Goal: Task Accomplishment & Management: Manage account settings

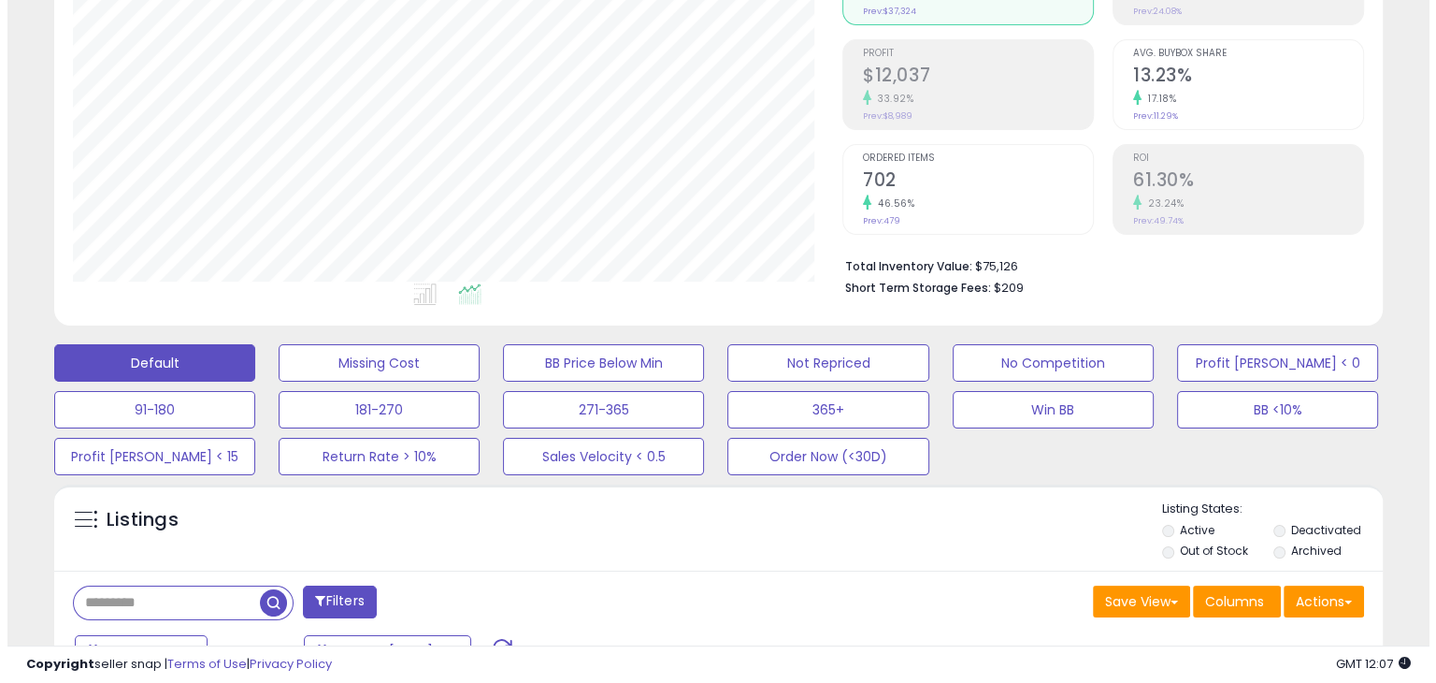
scroll to position [251, 0]
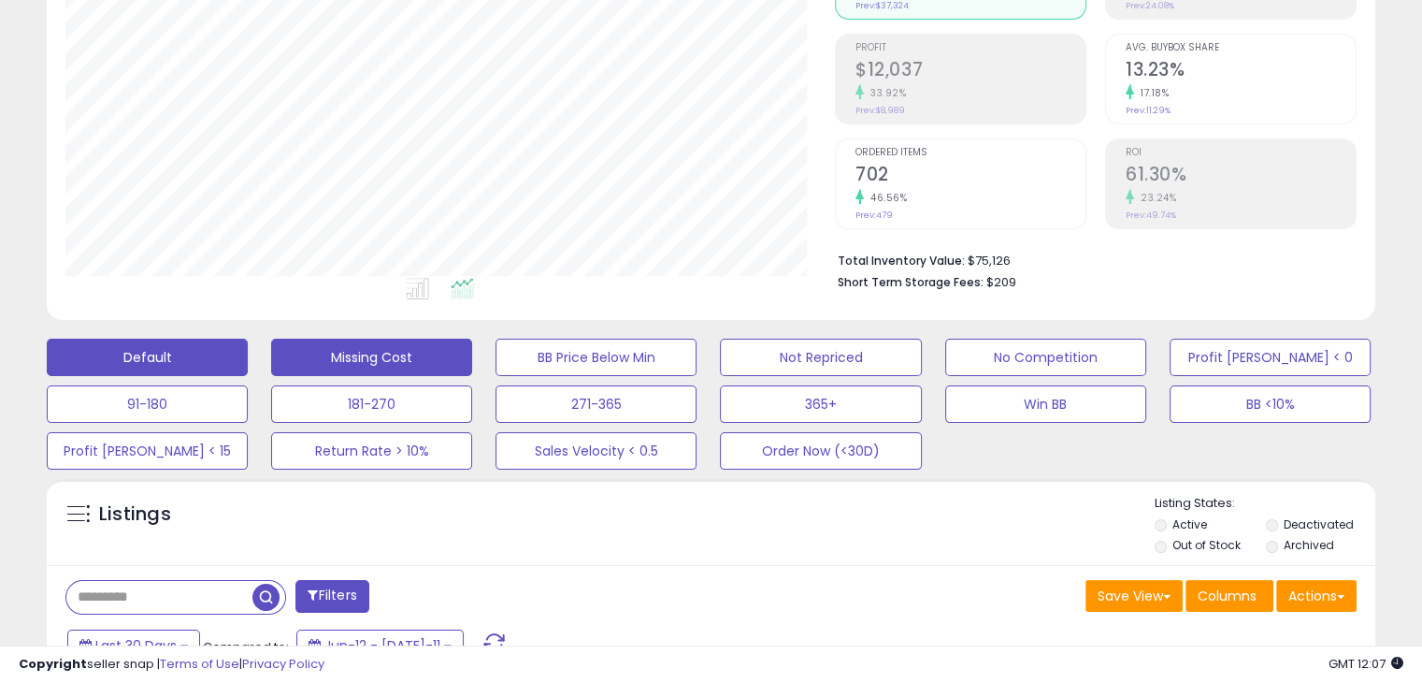
click at [380, 363] on button "Missing Cost" at bounding box center [371, 356] width 201 height 37
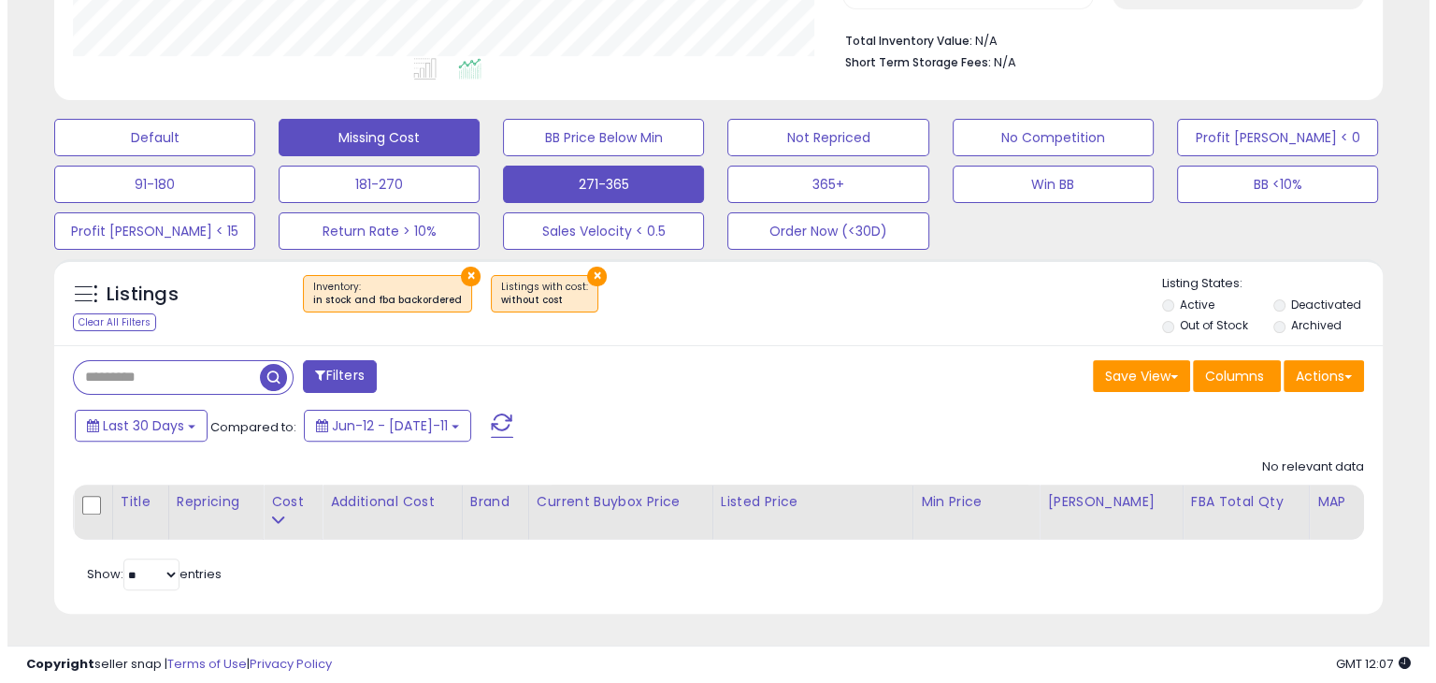
scroll to position [382, 769]
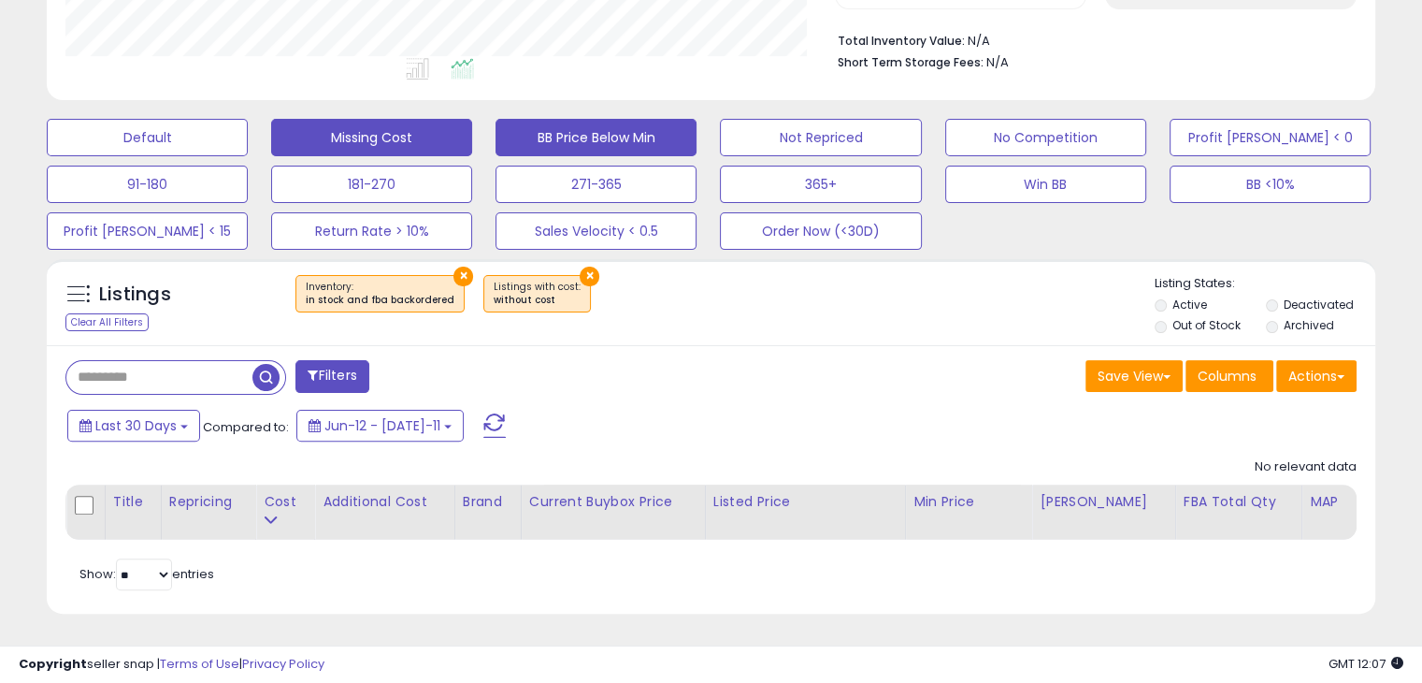
click at [248, 123] on button "BB Price Below Min" at bounding box center [147, 137] width 201 height 37
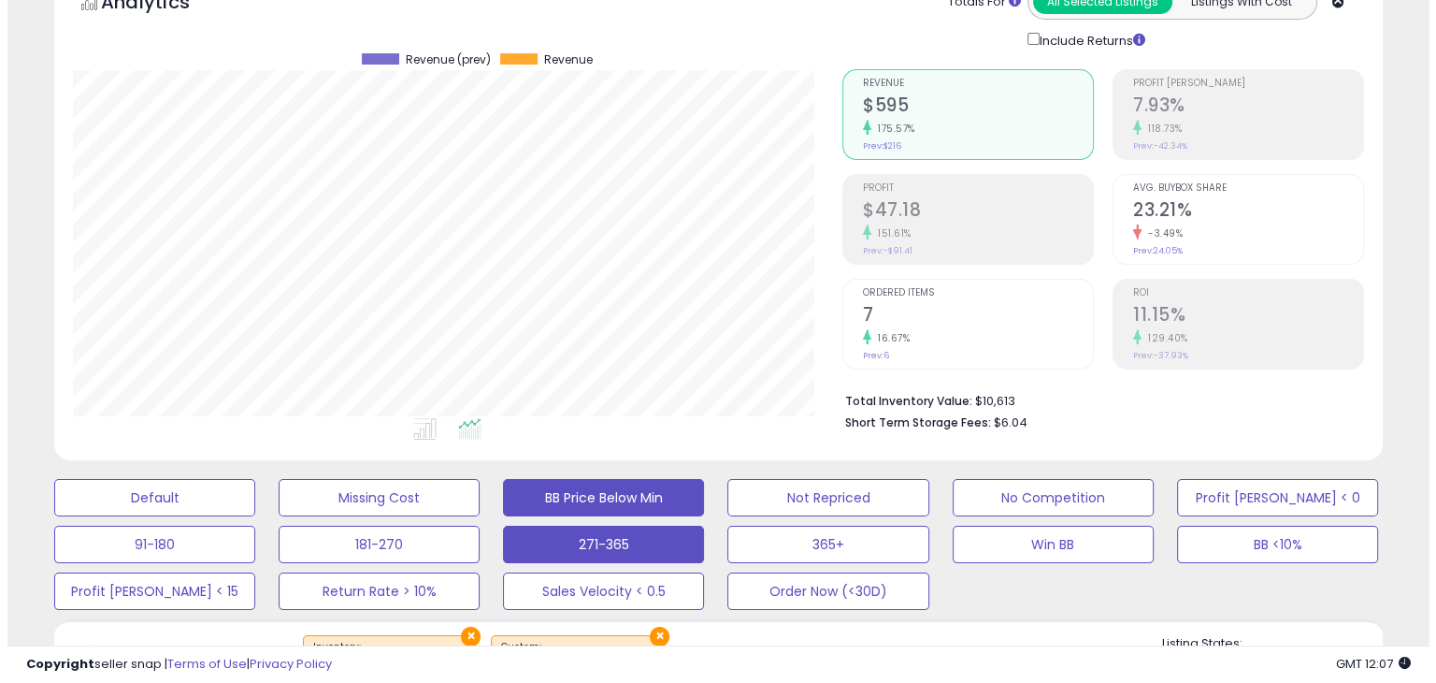
scroll to position [370, 0]
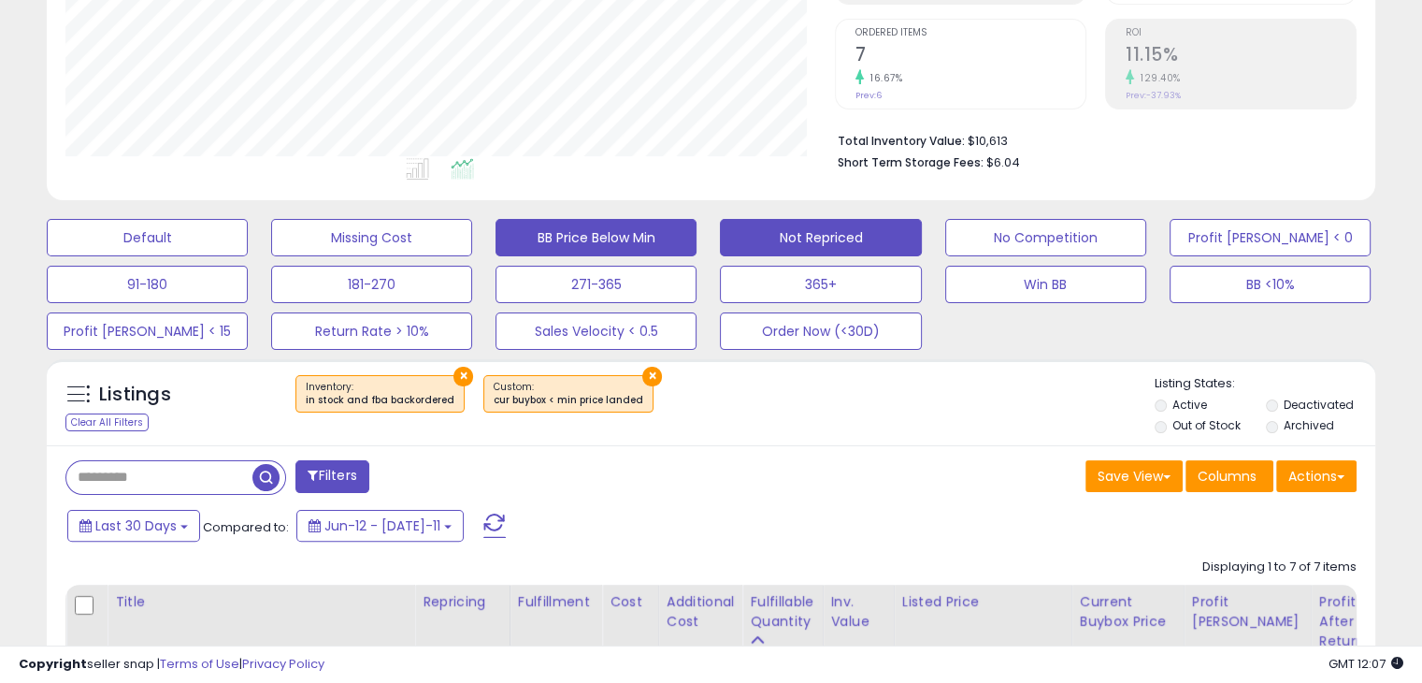
click at [248, 228] on button "Not Repriced" at bounding box center [147, 237] width 201 height 37
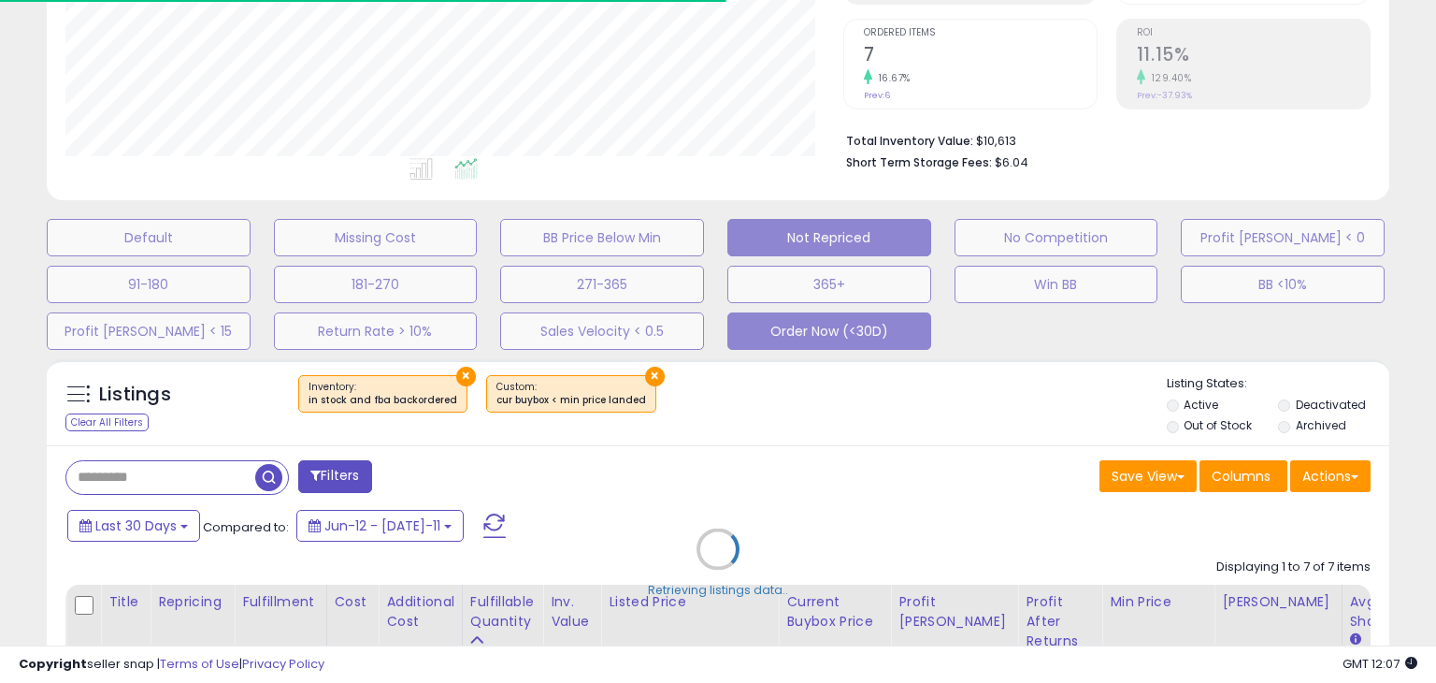
select select "**"
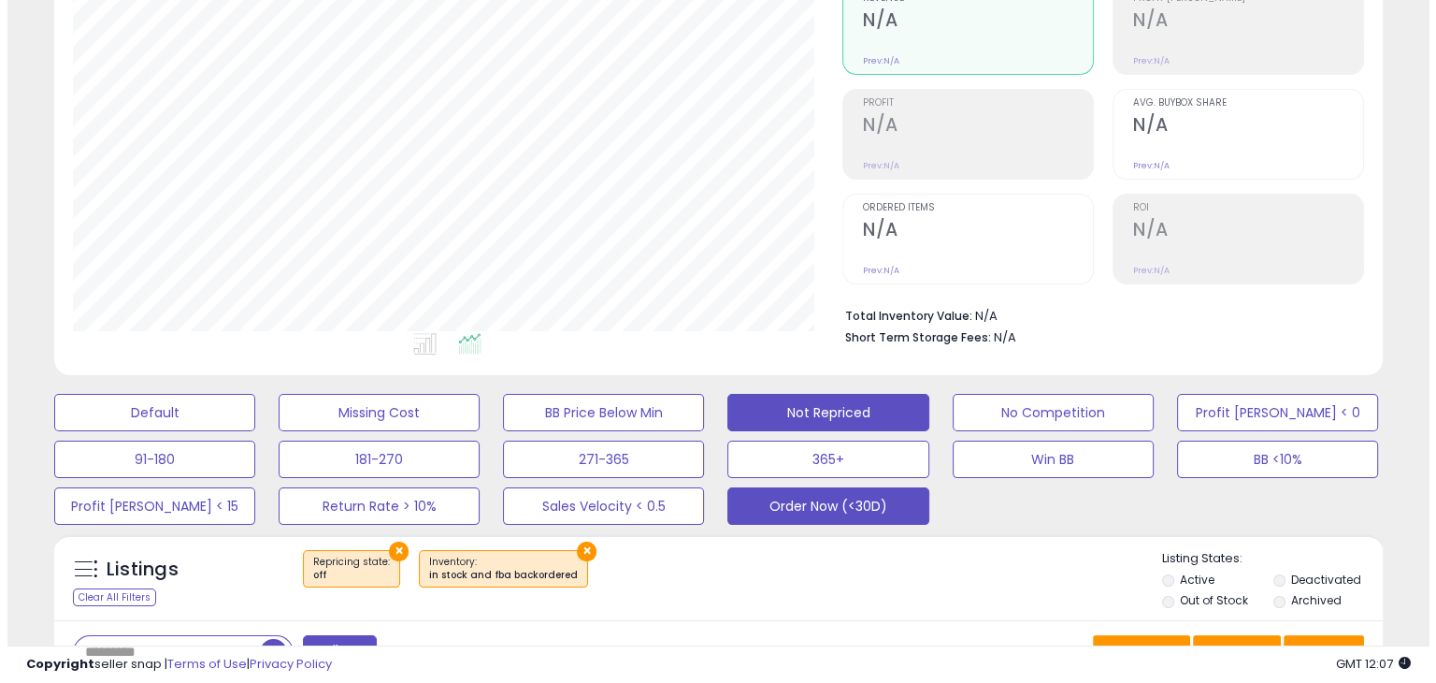
scroll to position [196, 0]
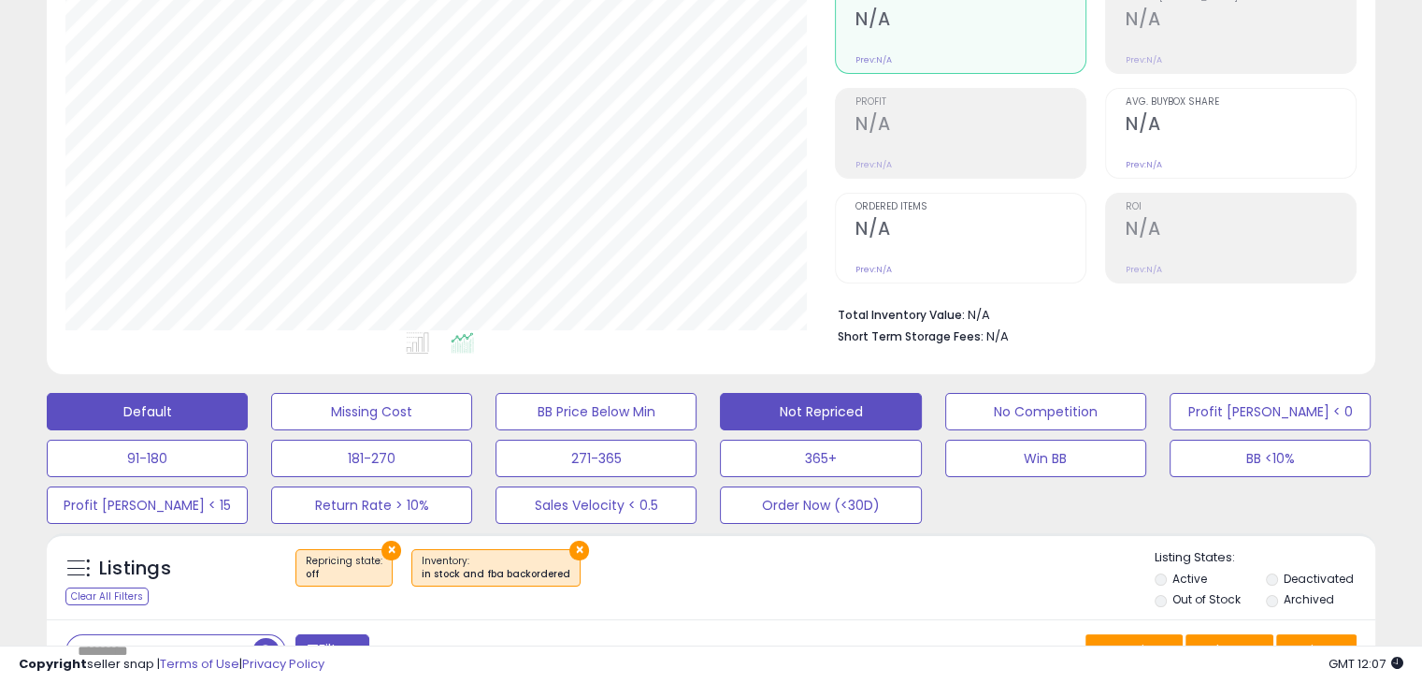
click at [206, 420] on button "Default" at bounding box center [147, 411] width 201 height 37
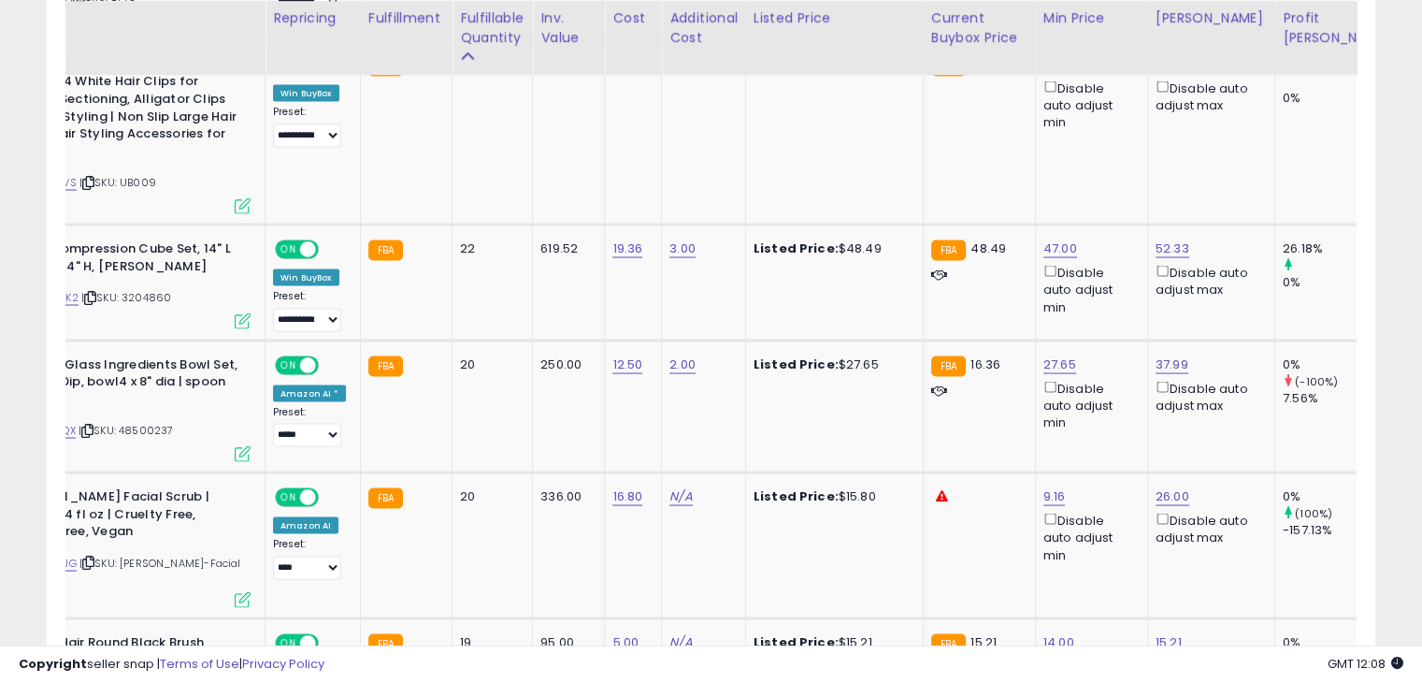
scroll to position [0, 105]
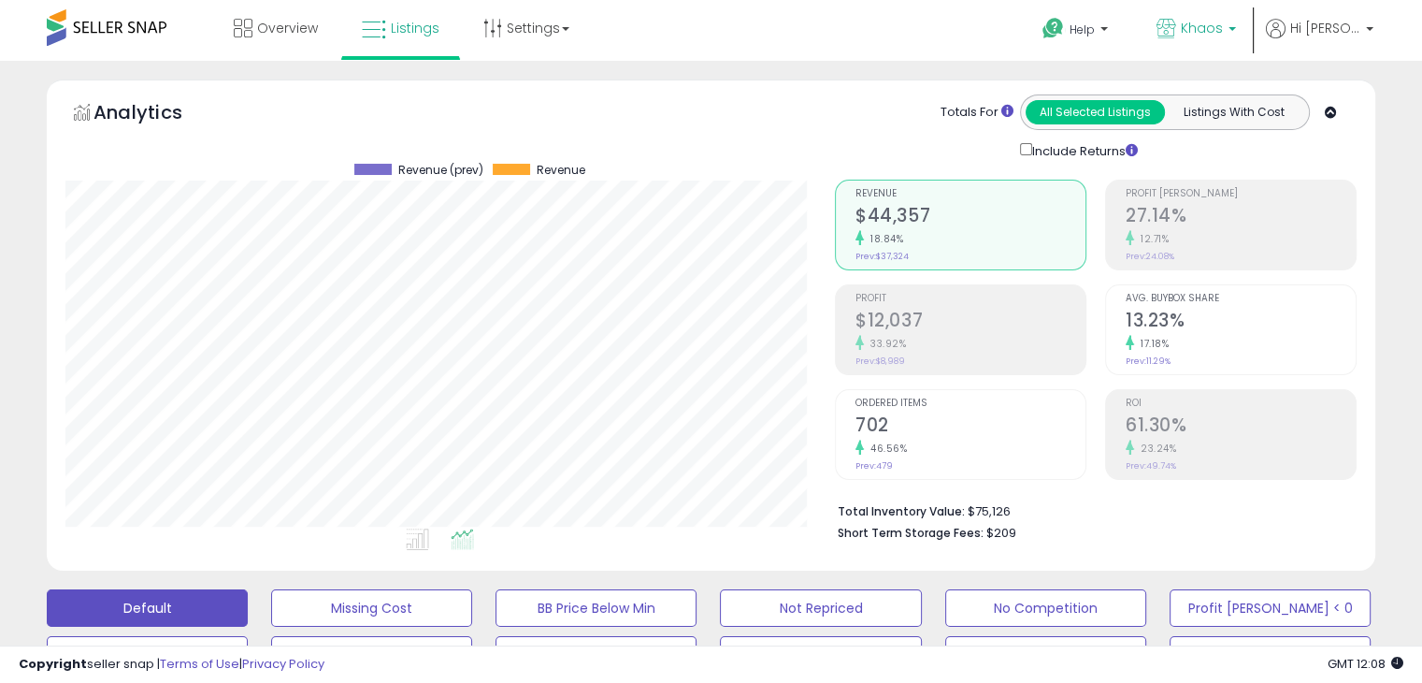
click at [1210, 13] on link "Khaos" at bounding box center [1197, 30] width 108 height 61
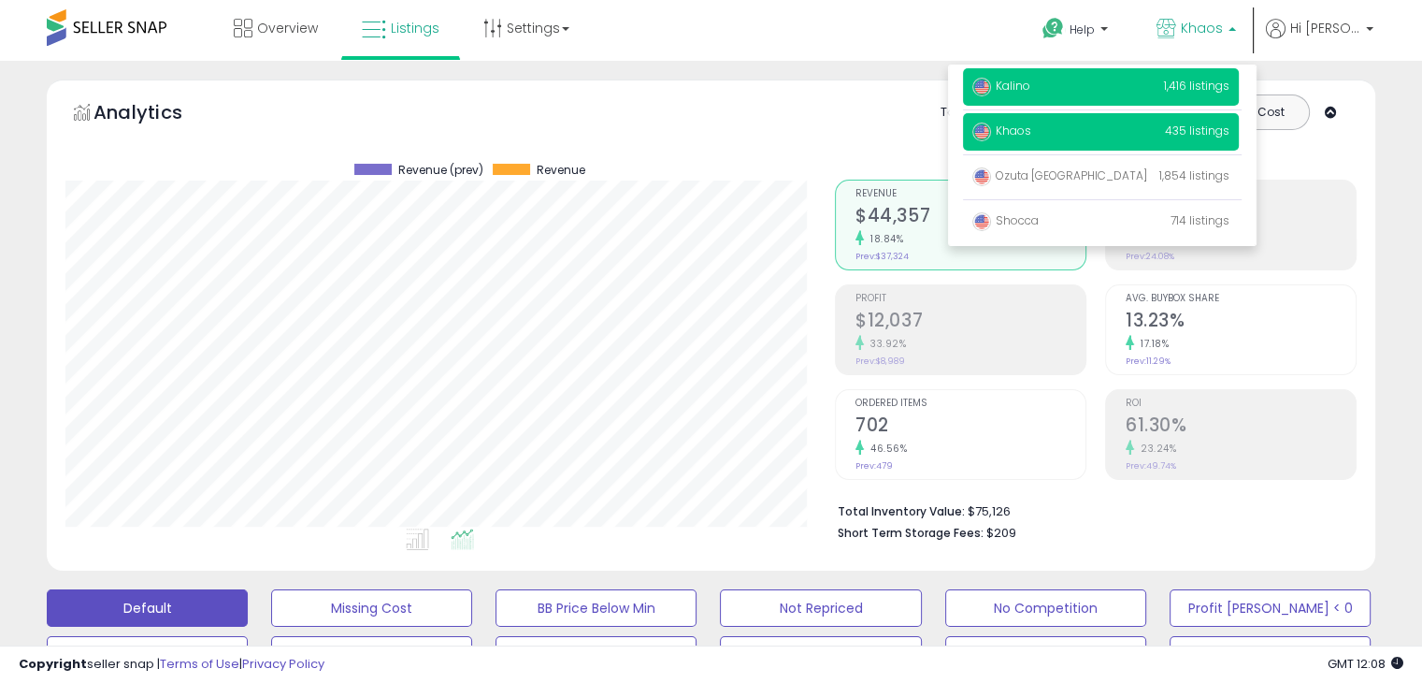
click at [1030, 82] on span "Kalino" at bounding box center [1001, 86] width 58 height 16
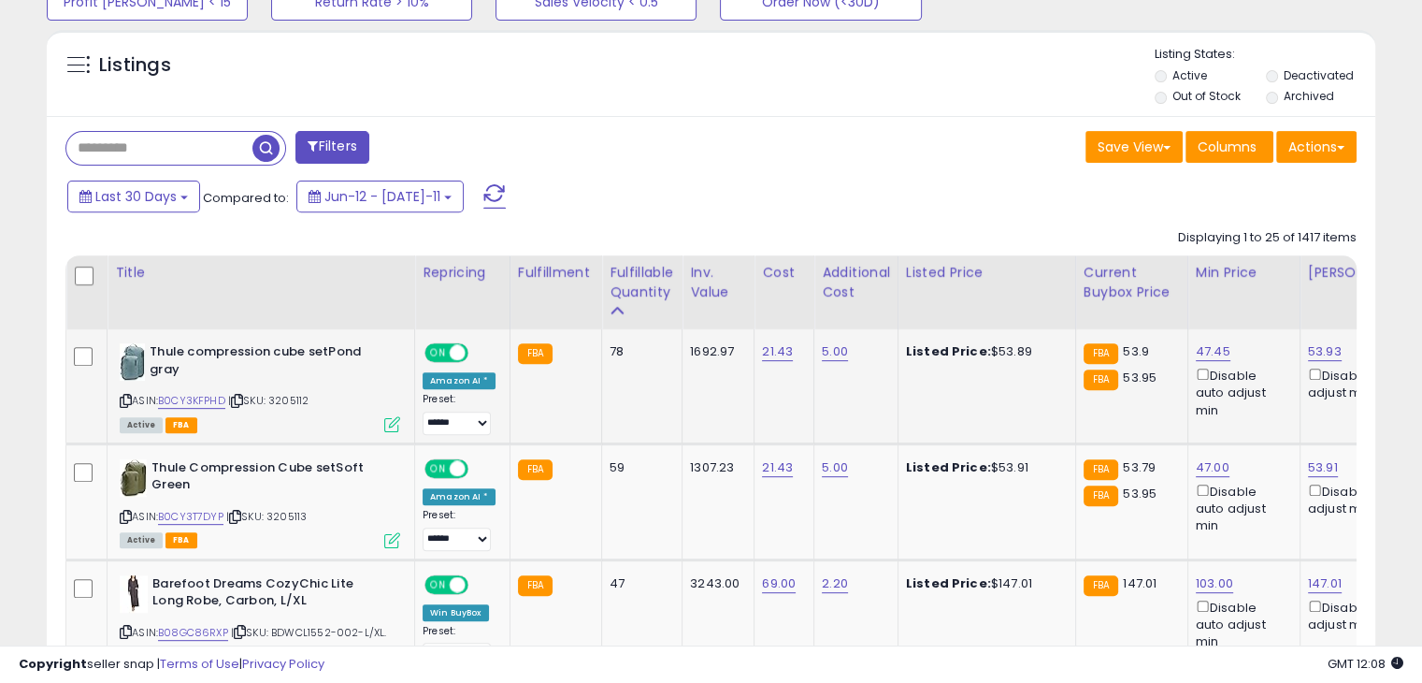
click at [130, 403] on icon at bounding box center [126, 401] width 12 height 10
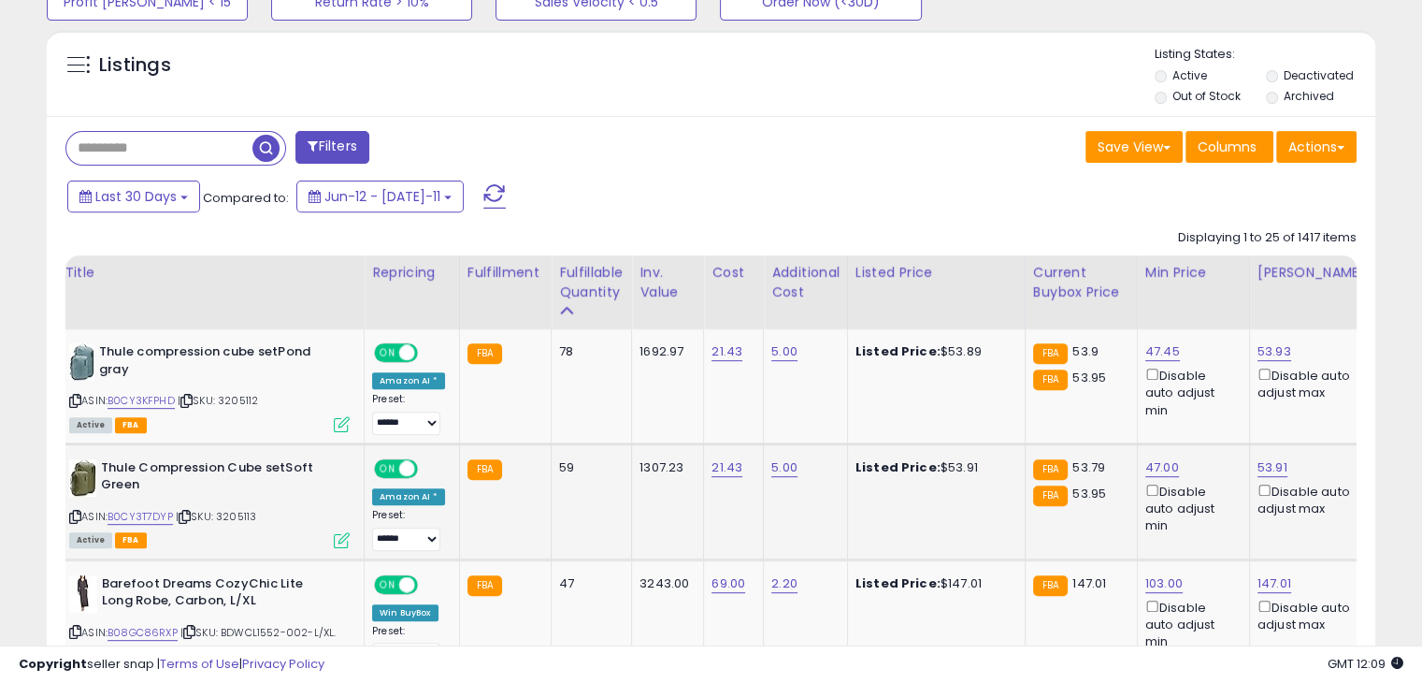
scroll to position [0, 52]
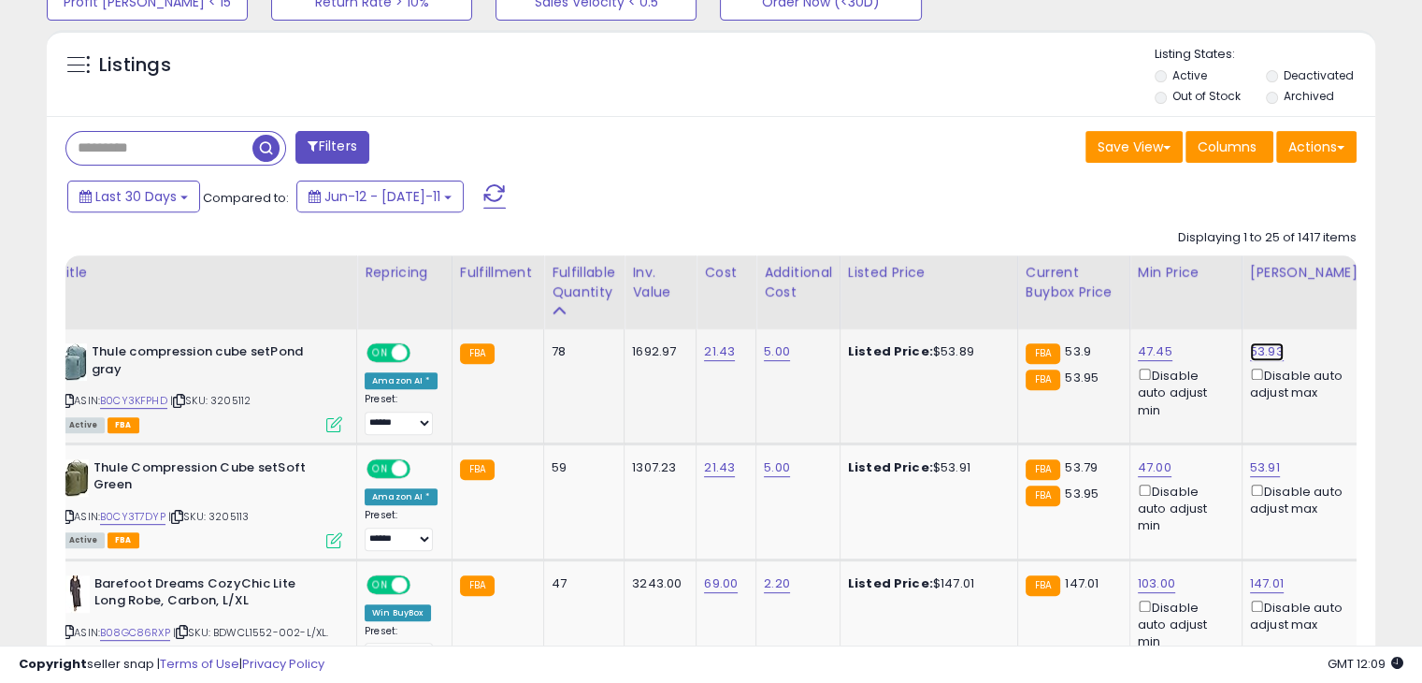
click at [1271, 347] on link "53.93" at bounding box center [1267, 351] width 34 height 19
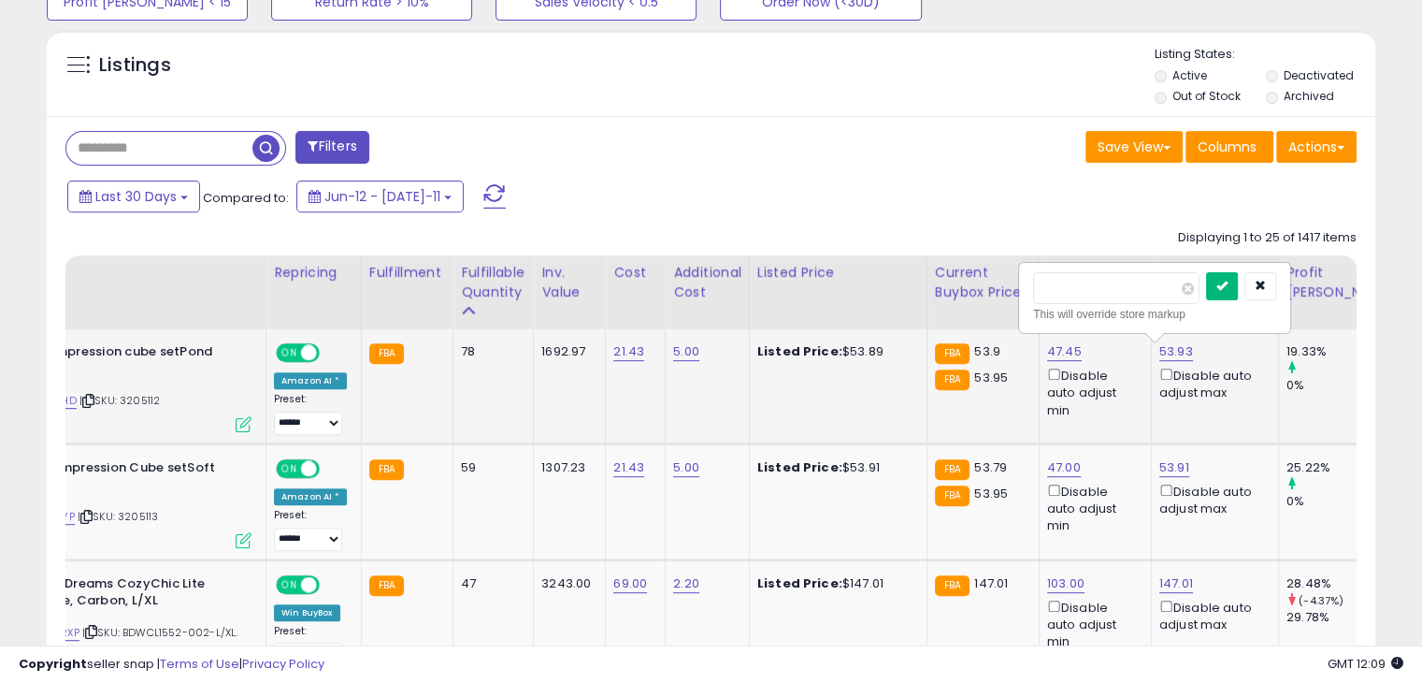
type input "*****"
click at [1228, 285] on icon "submit" at bounding box center [1222, 285] width 11 height 11
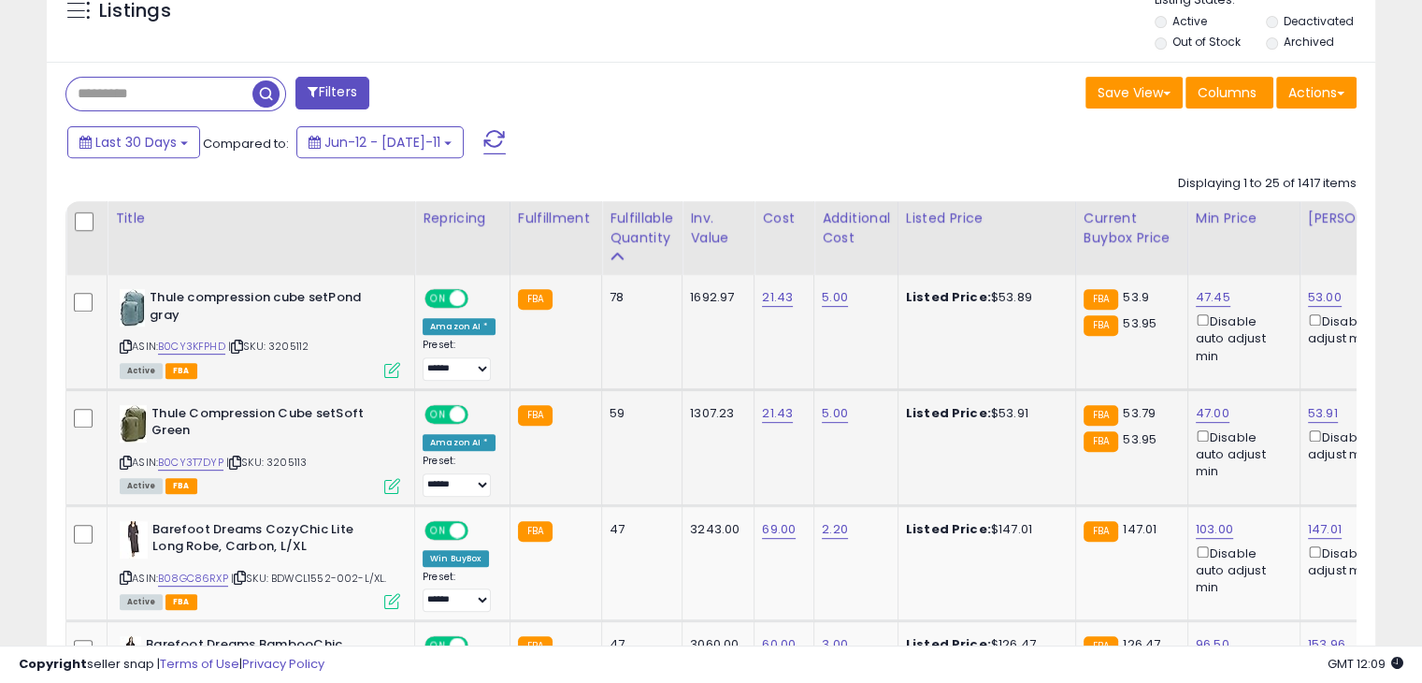
click at [124, 461] on icon at bounding box center [126, 462] width 12 height 10
click at [1321, 307] on link "53.91" at bounding box center [1325, 297] width 34 height 19
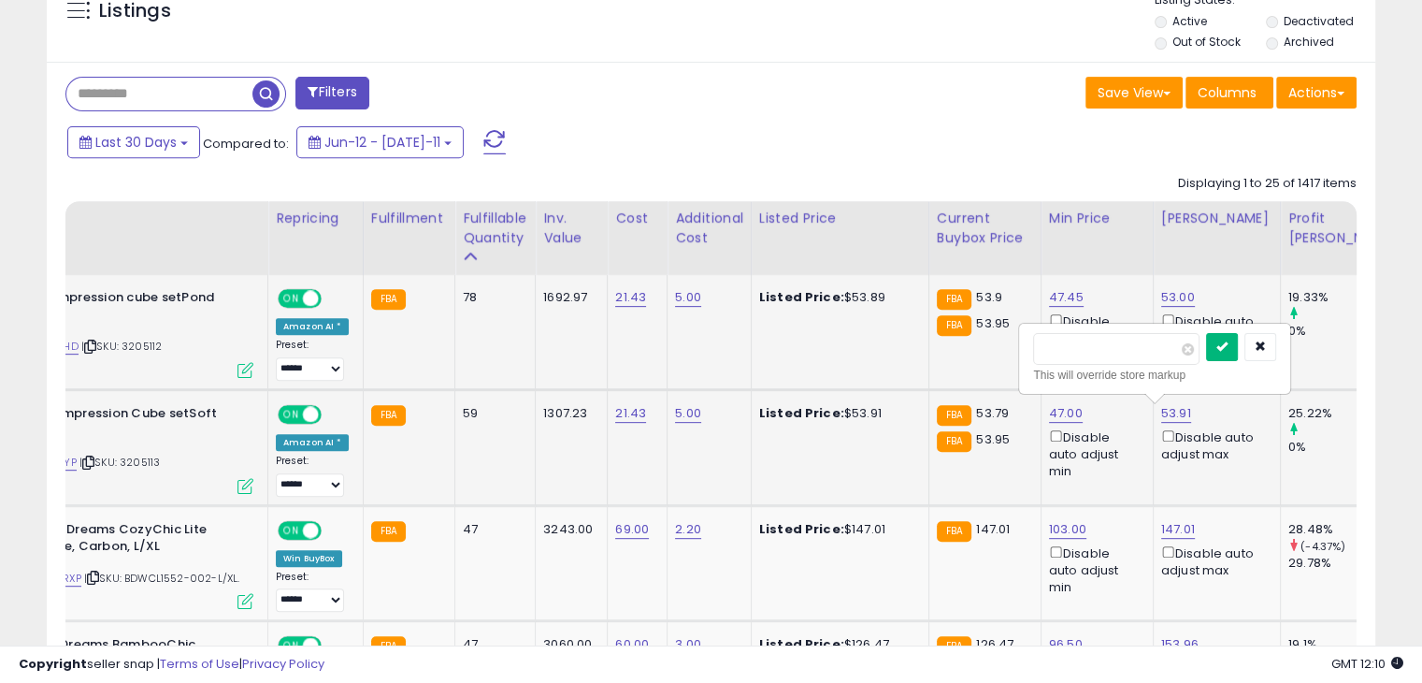
type input "**"
click at [1228, 345] on icon "submit" at bounding box center [1222, 345] width 11 height 11
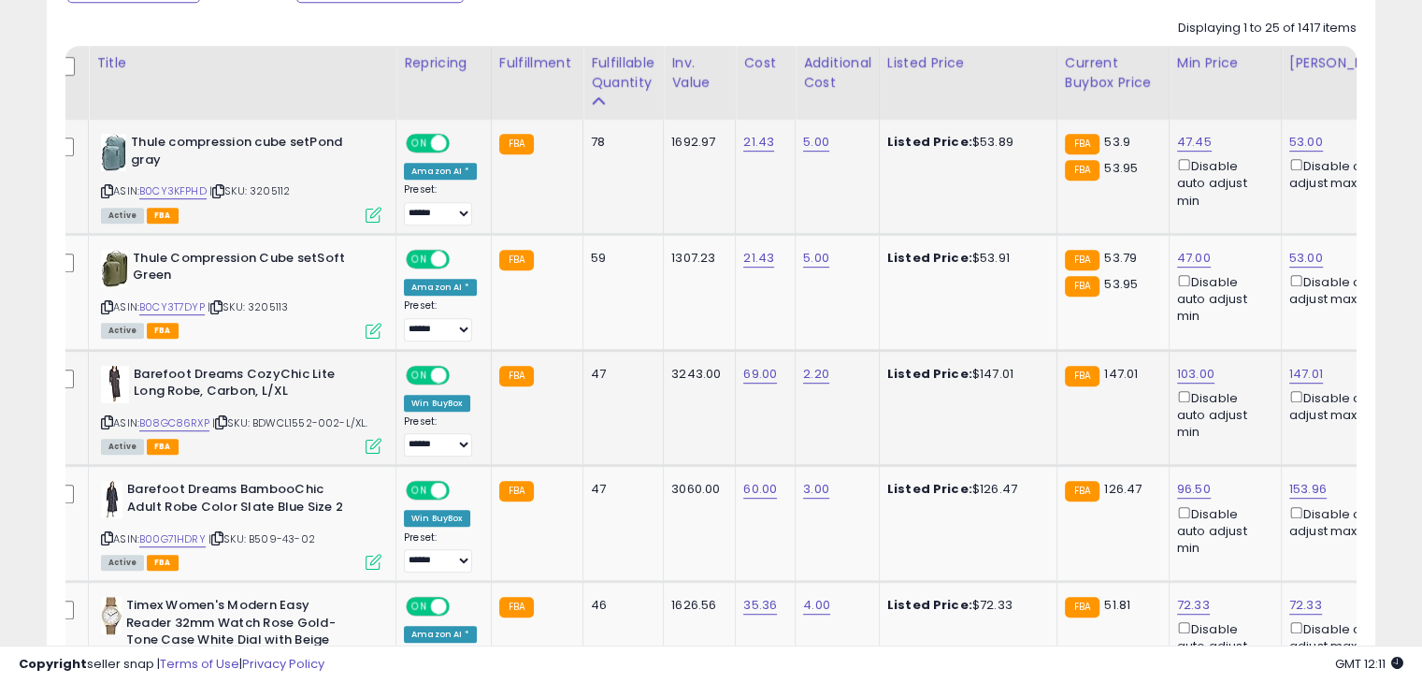
scroll to position [0, 19]
click at [105, 417] on icon at bounding box center [107, 422] width 12 height 10
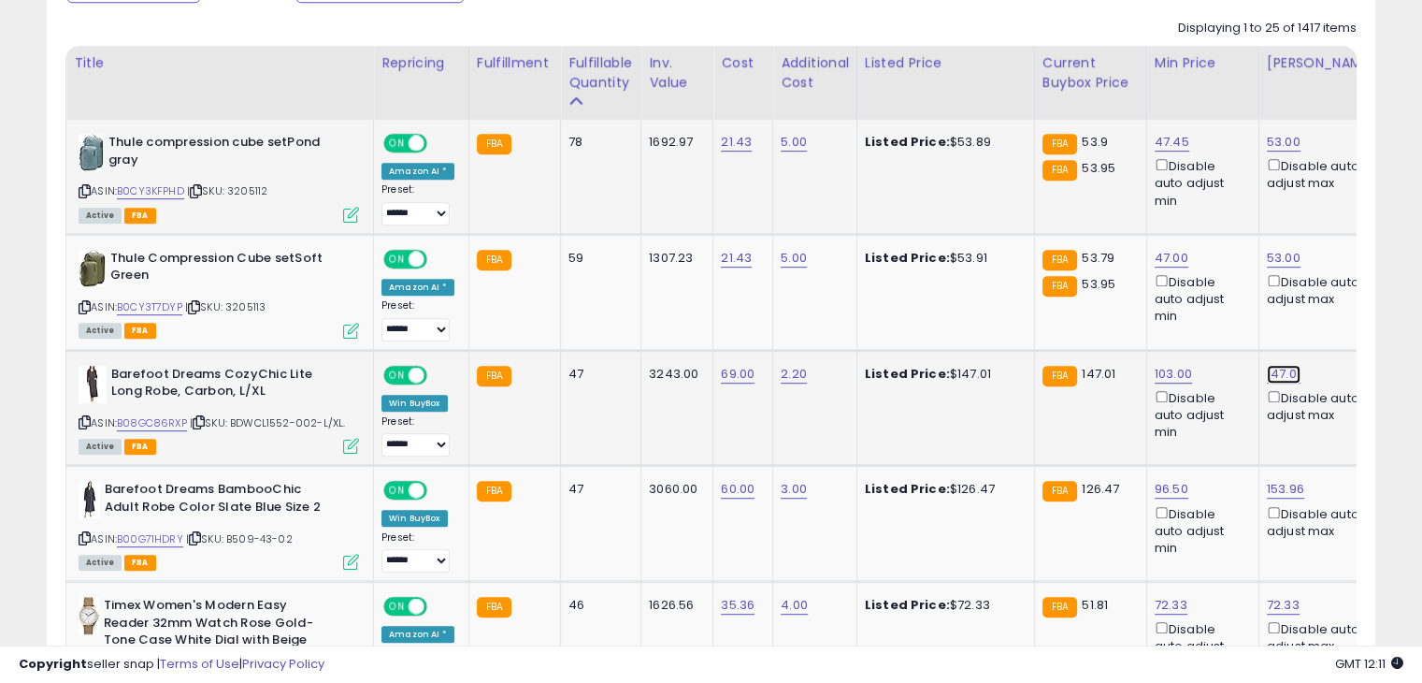
click at [1278, 151] on link "147.01" at bounding box center [1284, 142] width 34 height 19
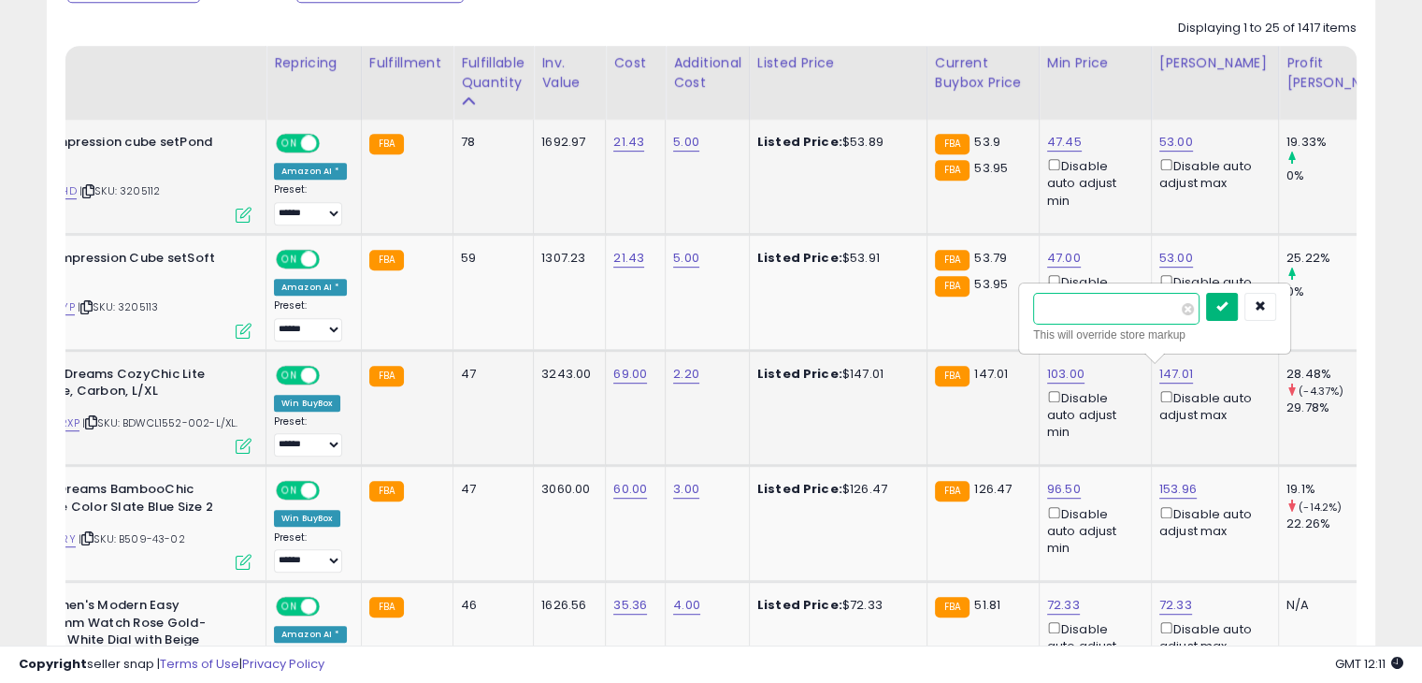
type input "******"
click at [1228, 304] on icon "submit" at bounding box center [1222, 305] width 11 height 11
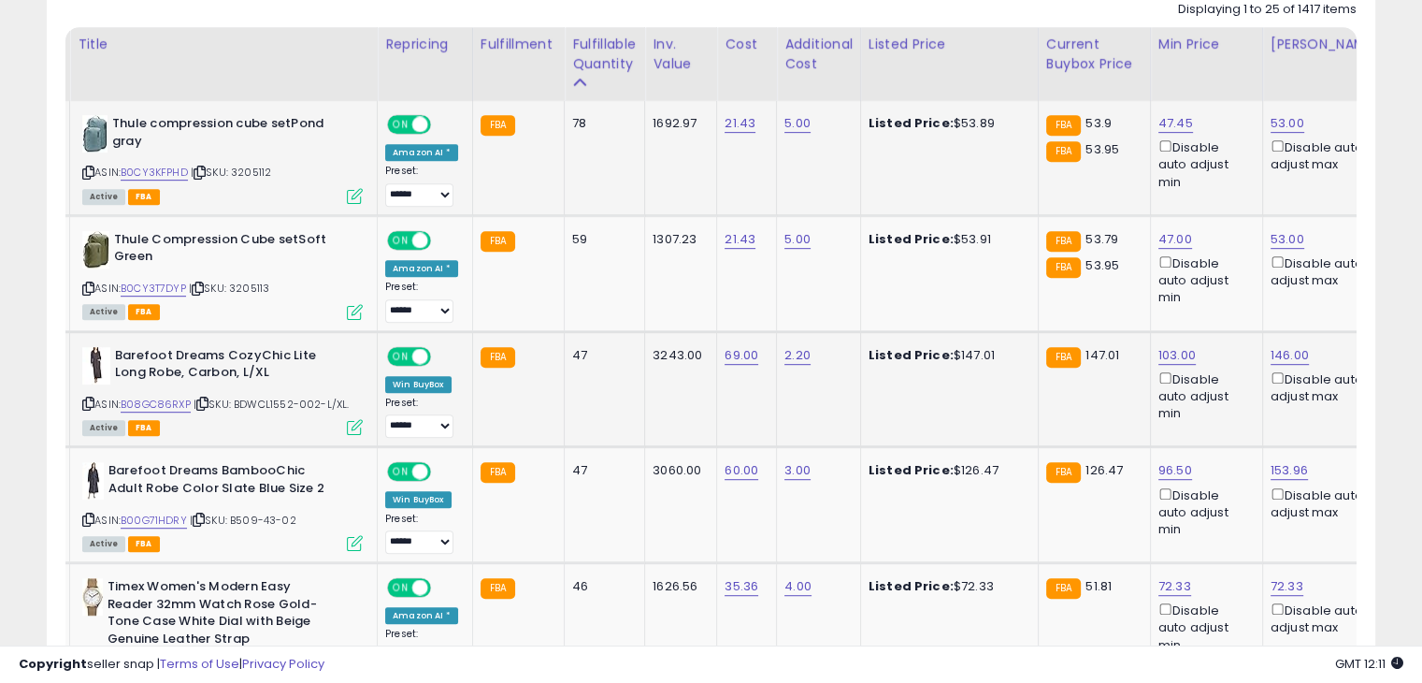
scroll to position [934, 0]
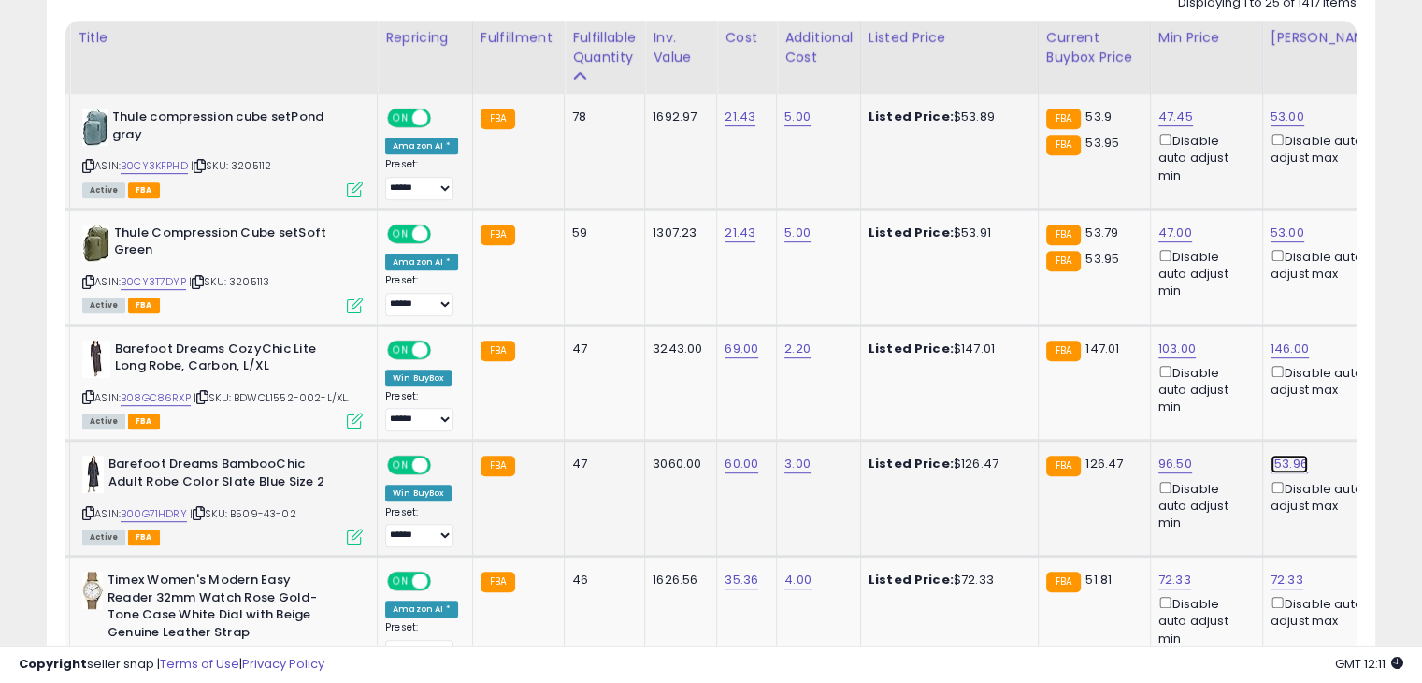
click at [1281, 126] on link "153.96" at bounding box center [1288, 117] width 34 height 19
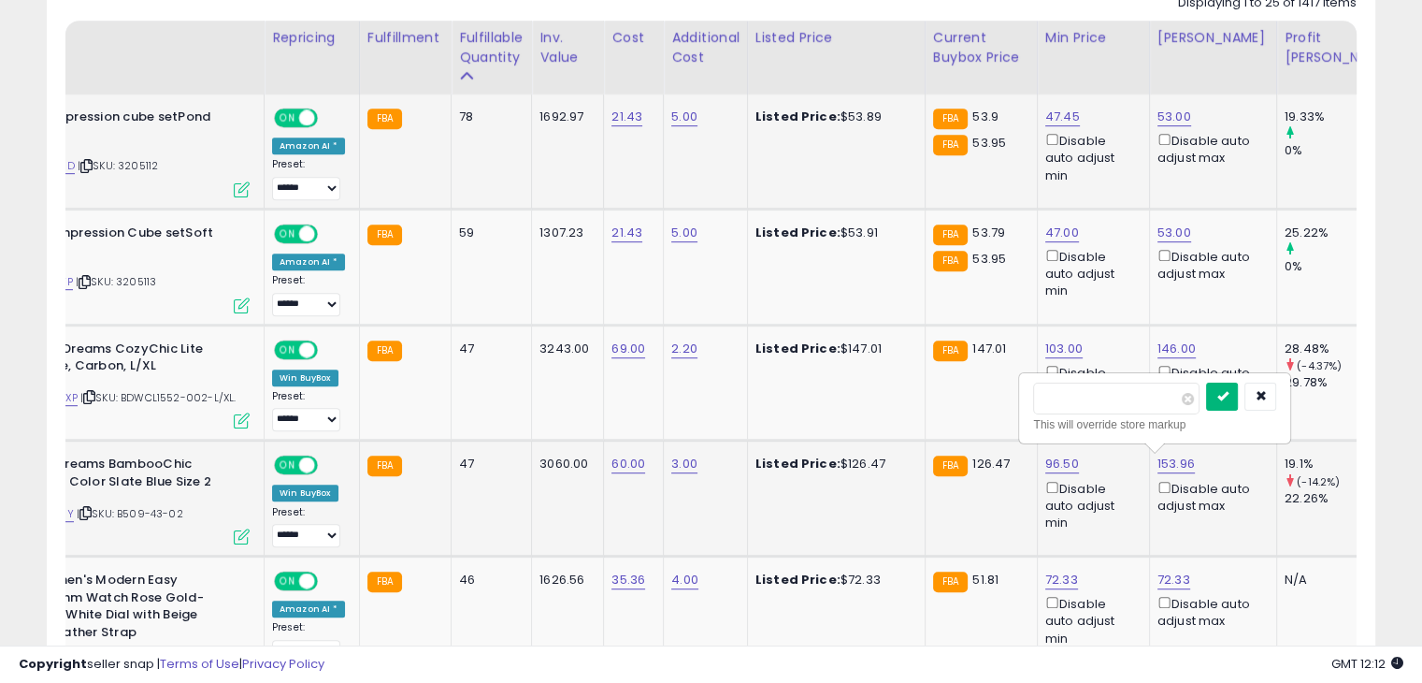
type input "******"
click at [1228, 396] on icon "submit" at bounding box center [1222, 395] width 11 height 11
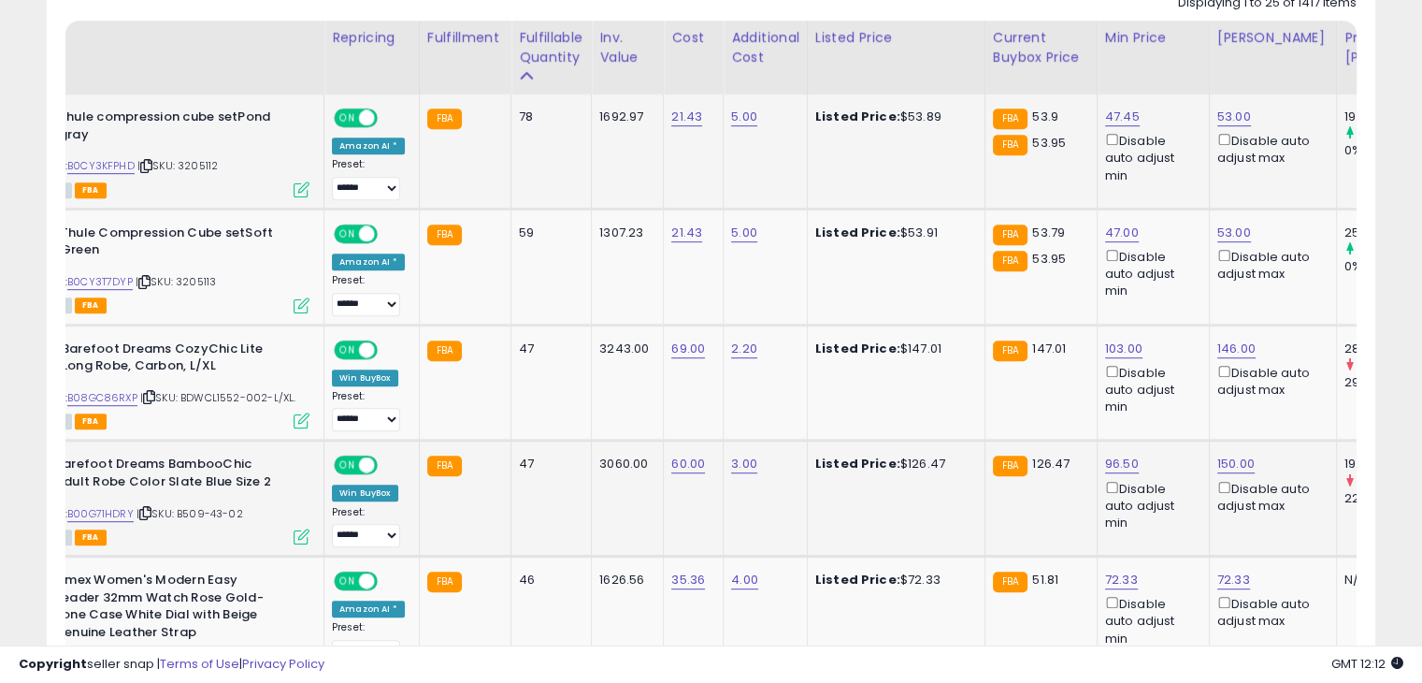
scroll to position [0, 39]
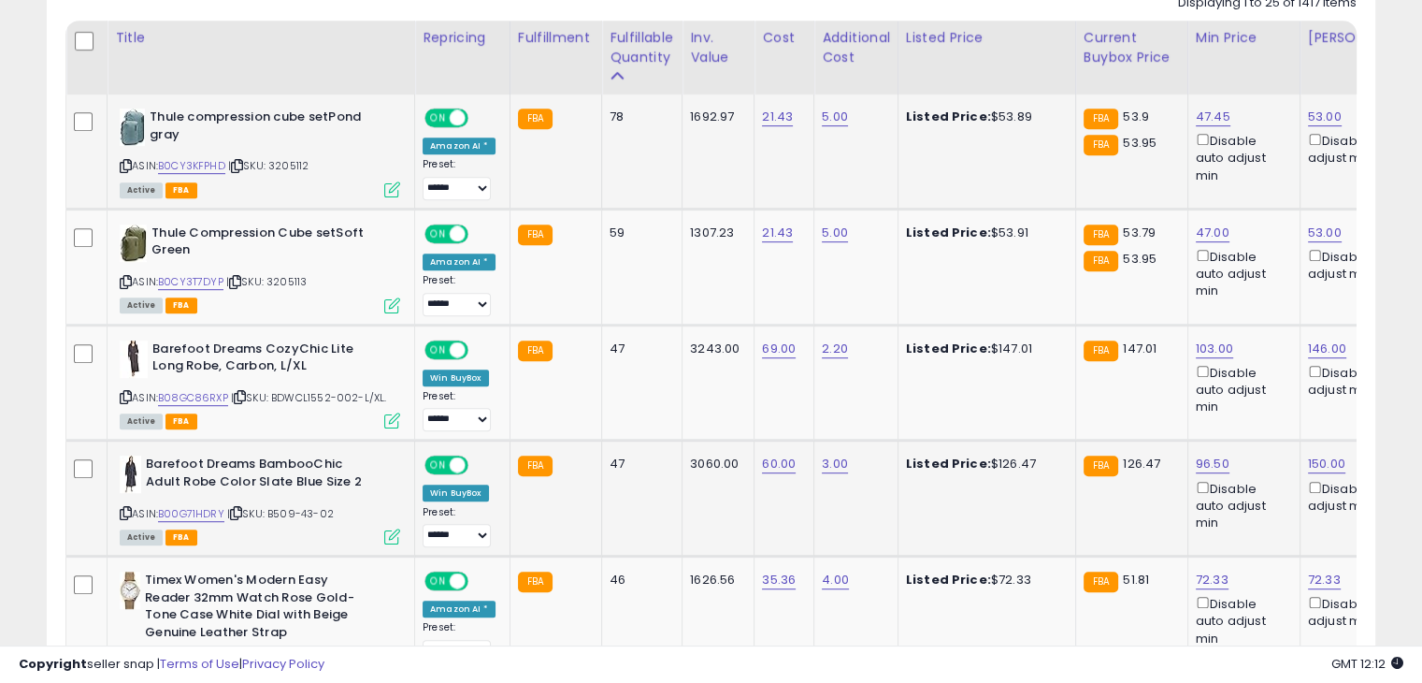
click at [120, 509] on icon at bounding box center [126, 513] width 12 height 10
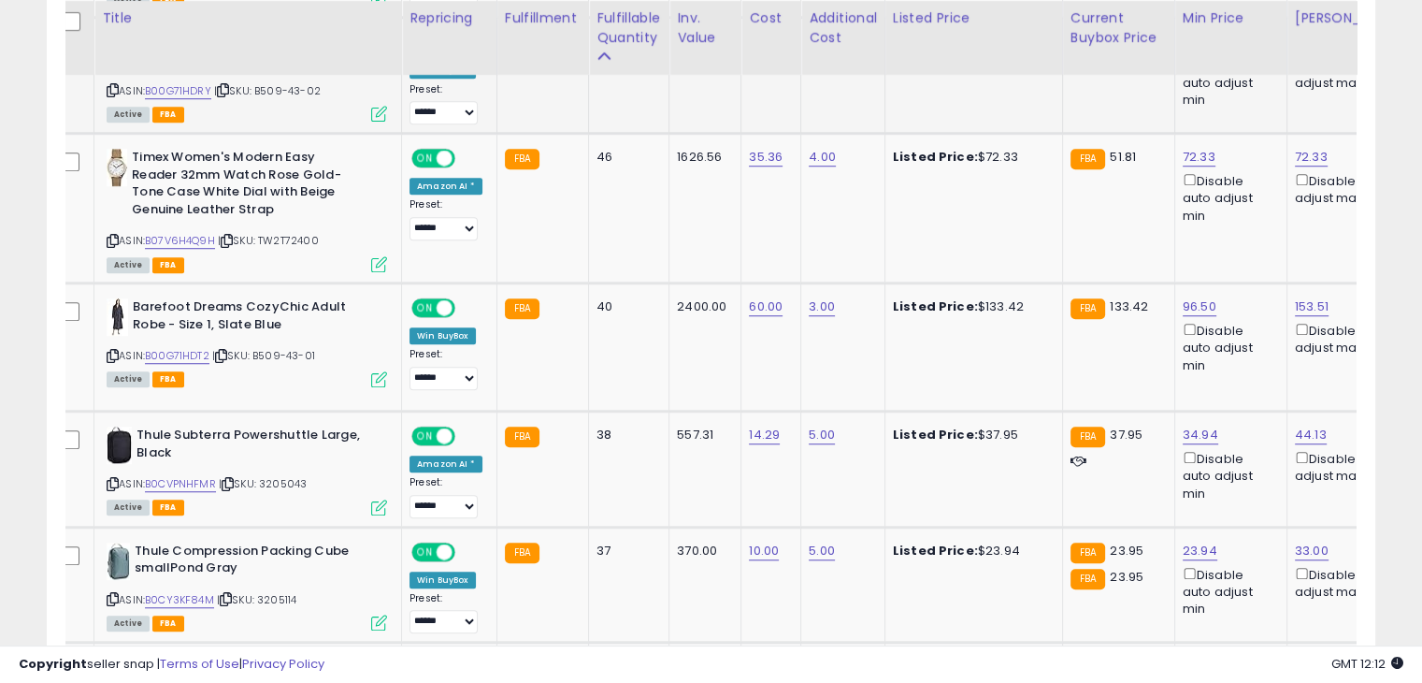
scroll to position [0, 14]
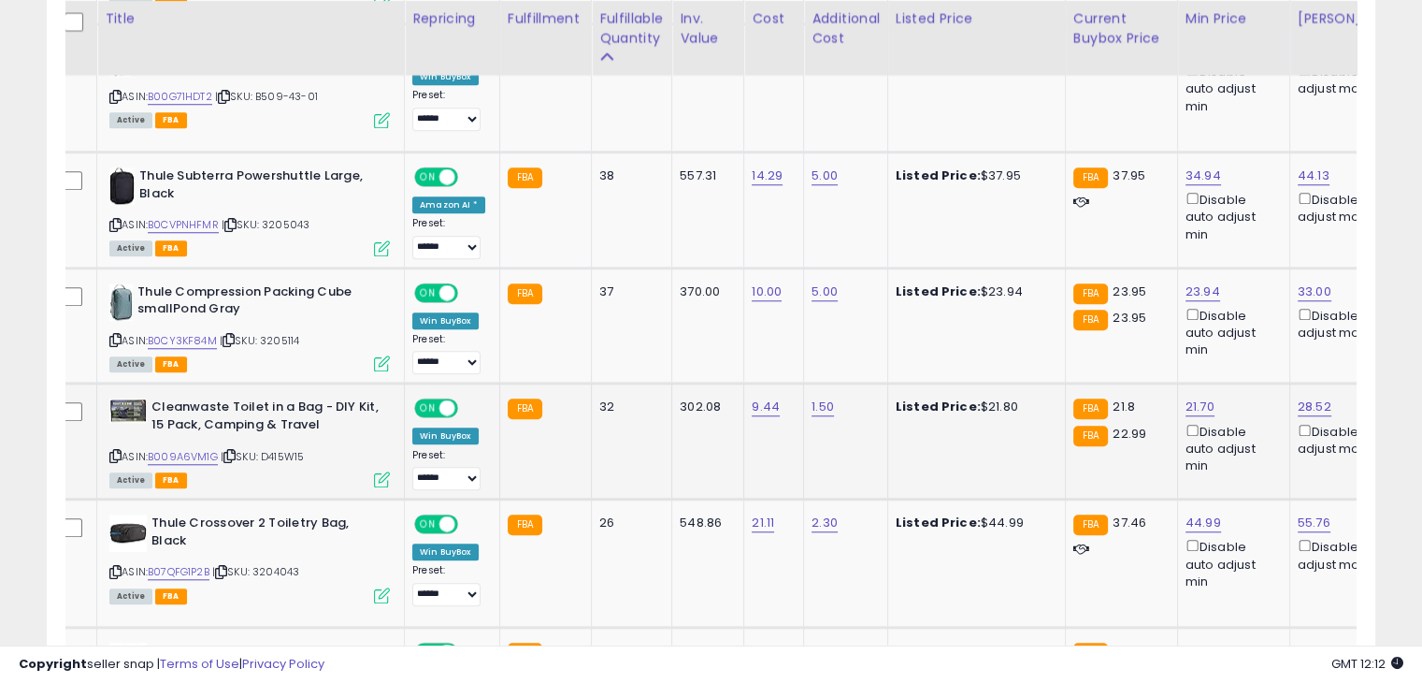
click at [116, 451] on icon at bounding box center [115, 456] width 12 height 10
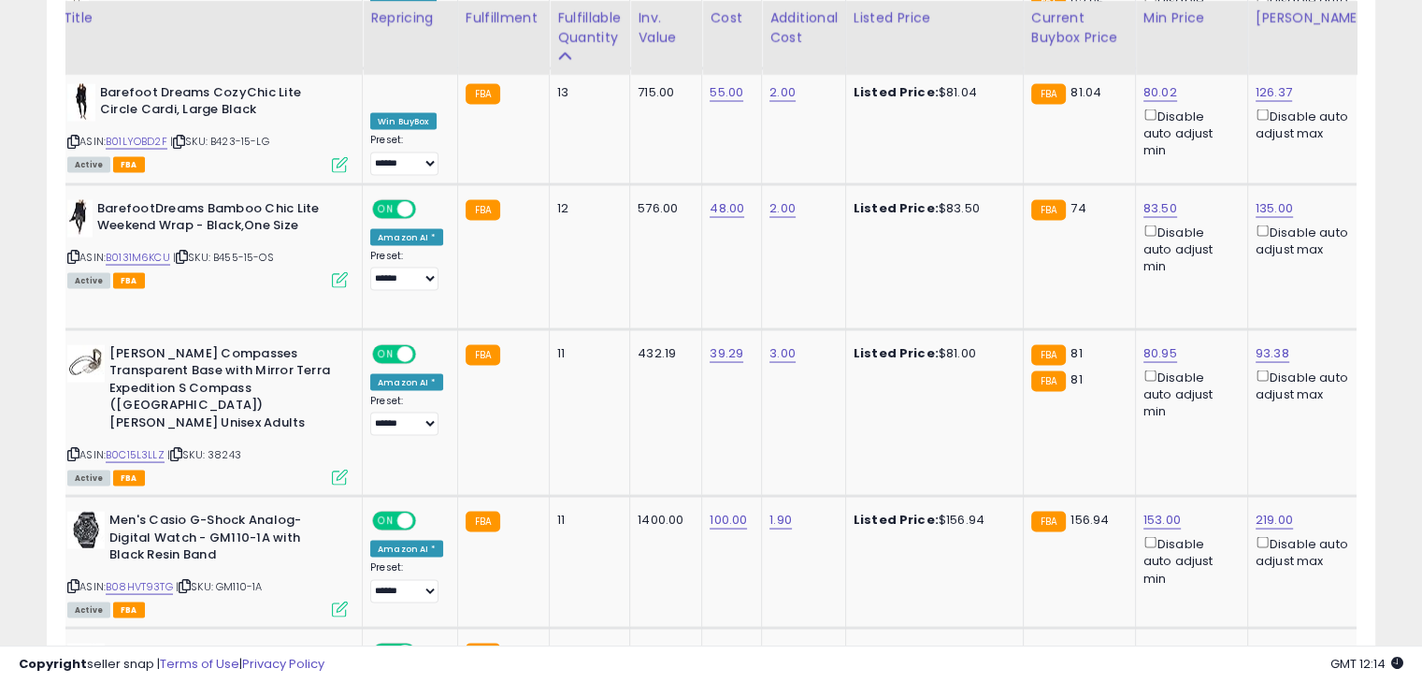
scroll to position [0, 0]
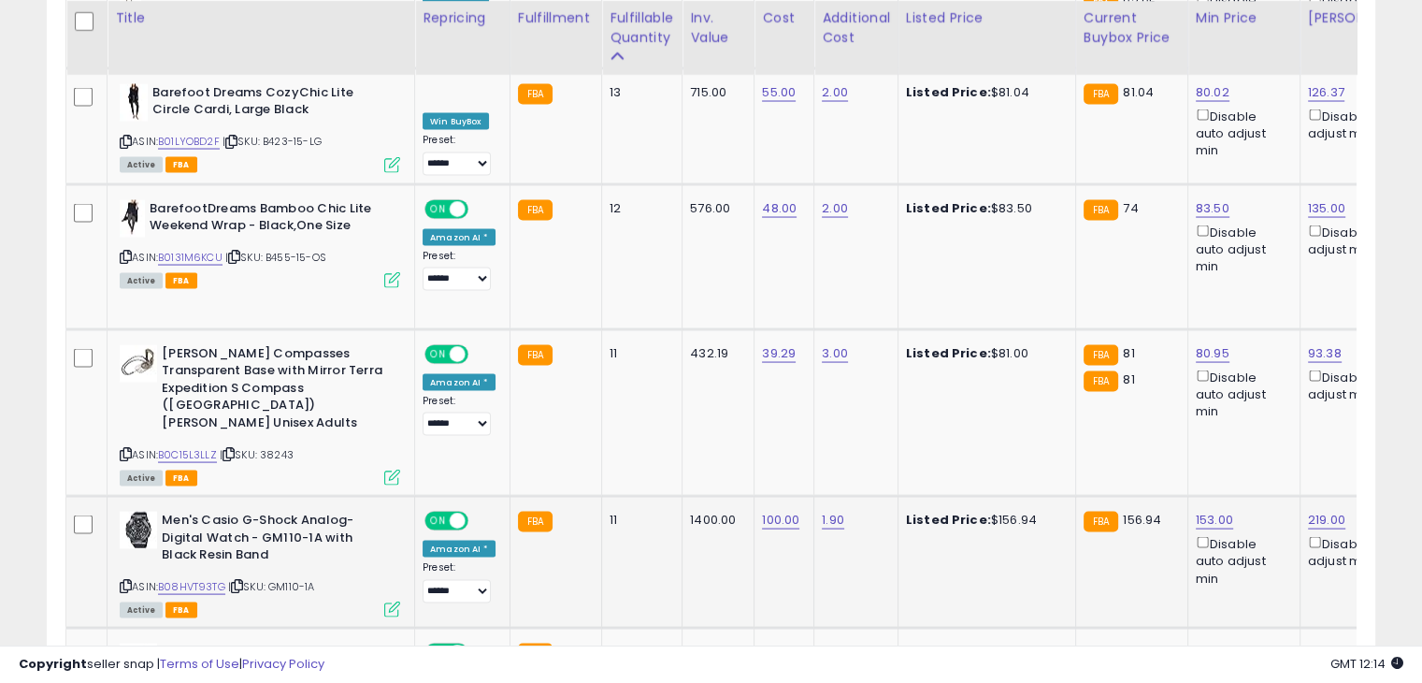
click at [126, 581] on icon at bounding box center [126, 586] width 12 height 10
